Goal: Task Accomplishment & Management: Use online tool/utility

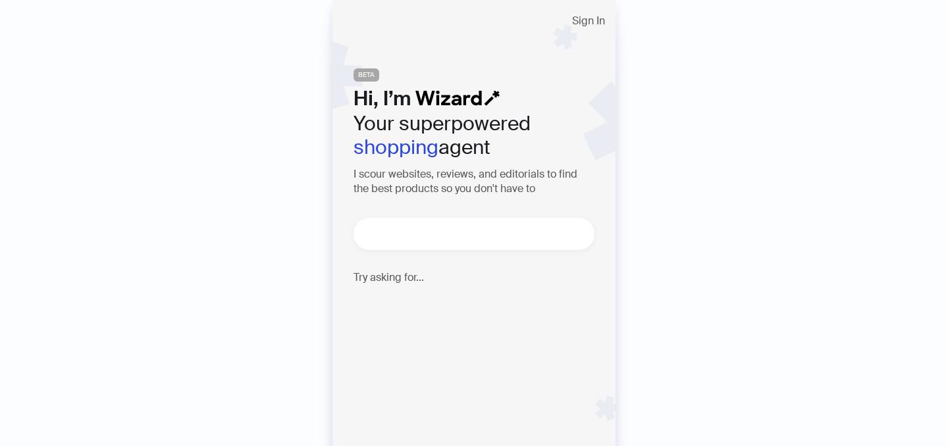
click at [462, 240] on textarea at bounding box center [479, 234] width 230 height 16
click at [595, 22] on span "Sign In" at bounding box center [588, 21] width 33 height 11
click at [463, 250] on div "Sign In BETA Hi, I’m Your superpowered shopping agent I scour websites, reviews…" at bounding box center [474, 223] width 283 height 446
click at [463, 236] on textarea at bounding box center [479, 234] width 230 height 16
type textarea "**********"
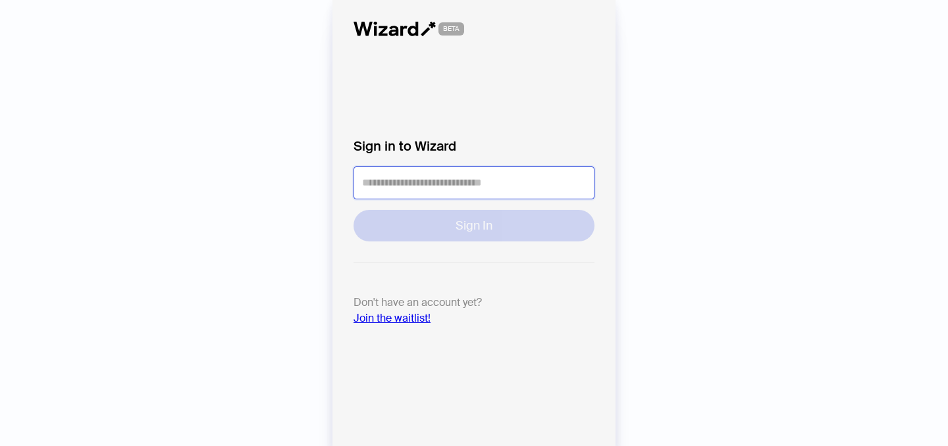
click at [428, 194] on input "tel" at bounding box center [474, 183] width 241 height 33
